Goal: Navigation & Orientation: Go to known website

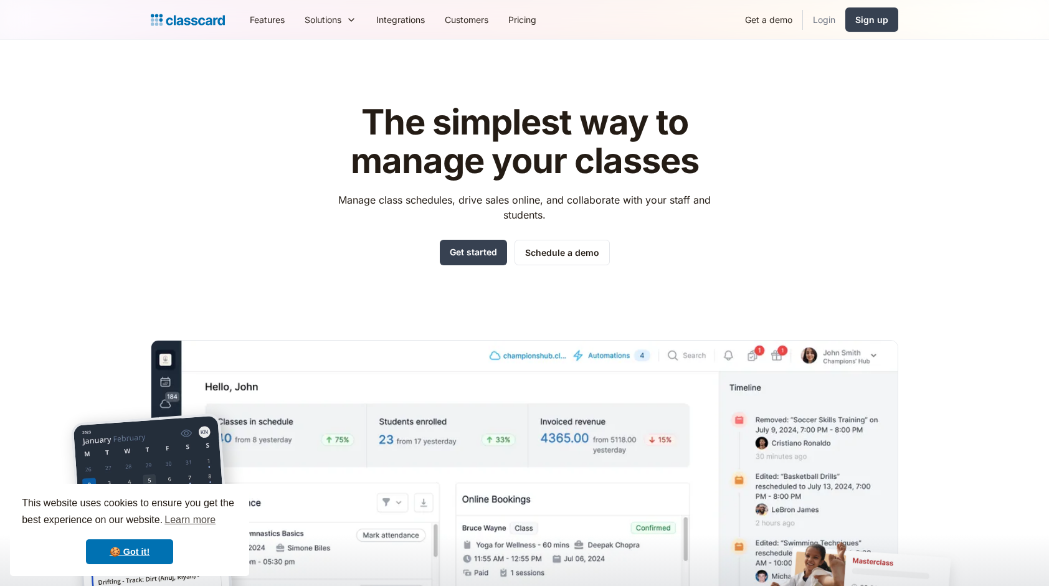
click at [819, 20] on link "Login" at bounding box center [824, 20] width 42 height 28
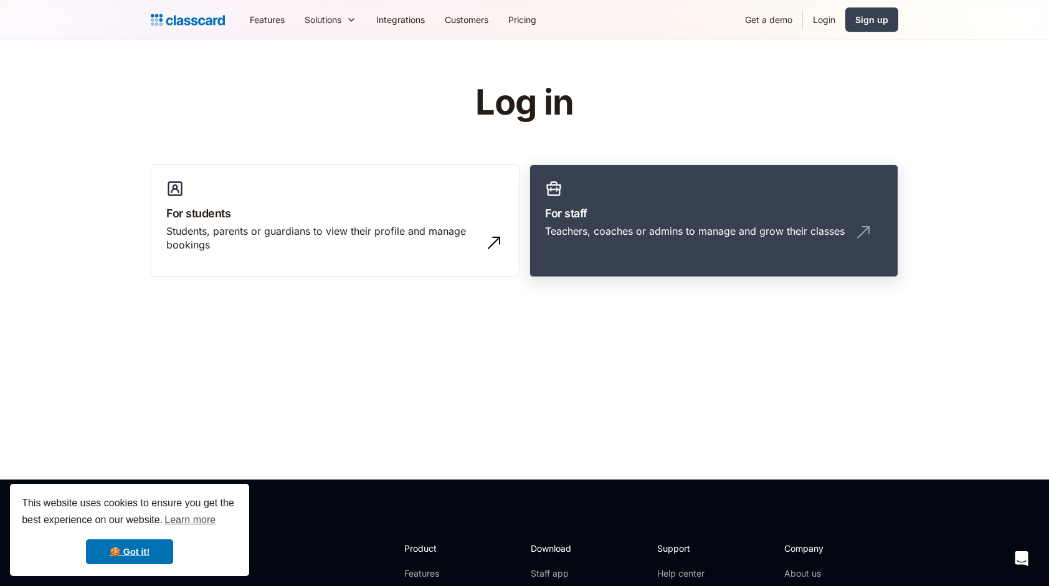
click at [652, 232] on div "Teachers, coaches or admins to manage and grow their classes" at bounding box center [695, 231] width 300 height 14
